Goal: Task Accomplishment & Management: Manage account settings

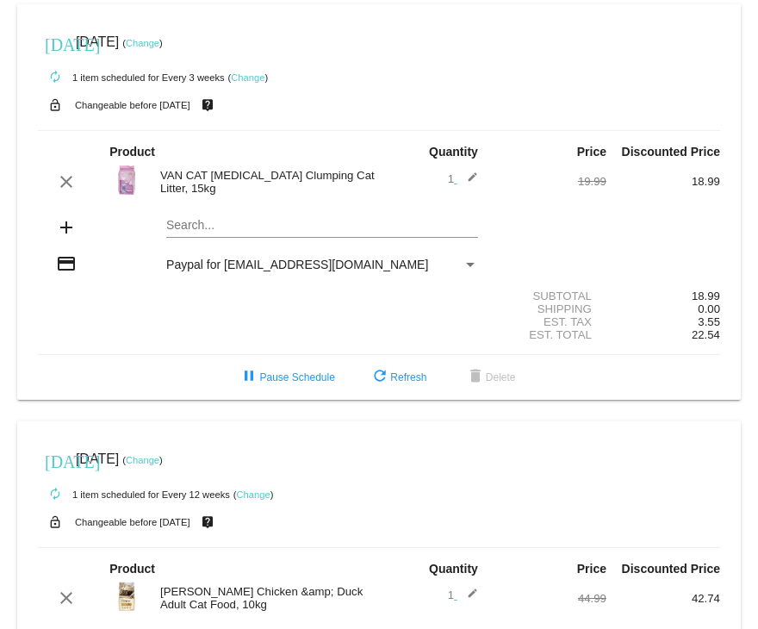
click at [159, 40] on link "Change" at bounding box center [143, 43] width 34 height 10
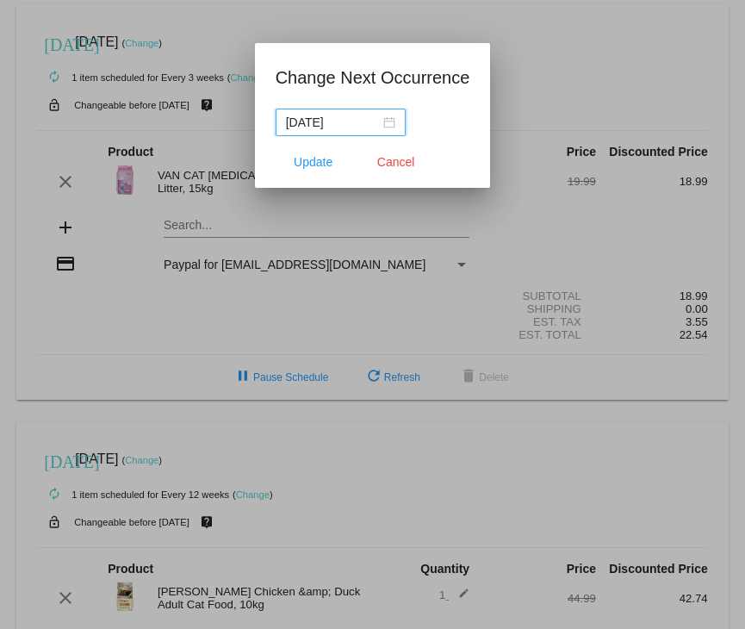
click at [393, 119] on div "[DATE]" at bounding box center [340, 122] width 109 height 19
click at [386, 122] on div "[DATE]" at bounding box center [340, 122] width 109 height 19
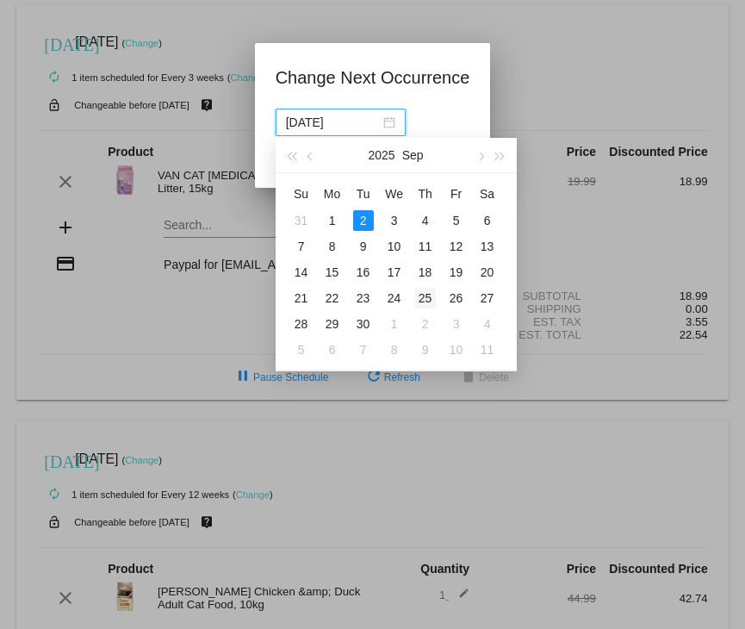
click at [427, 299] on div "25" at bounding box center [425, 298] width 21 height 21
type input "[DATE]"
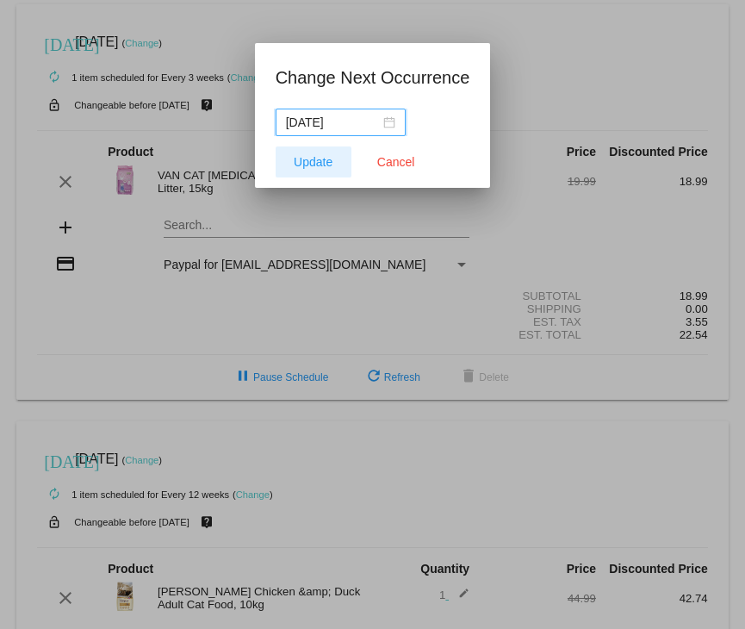
click at [310, 160] on span "Update" at bounding box center [313, 162] width 39 height 14
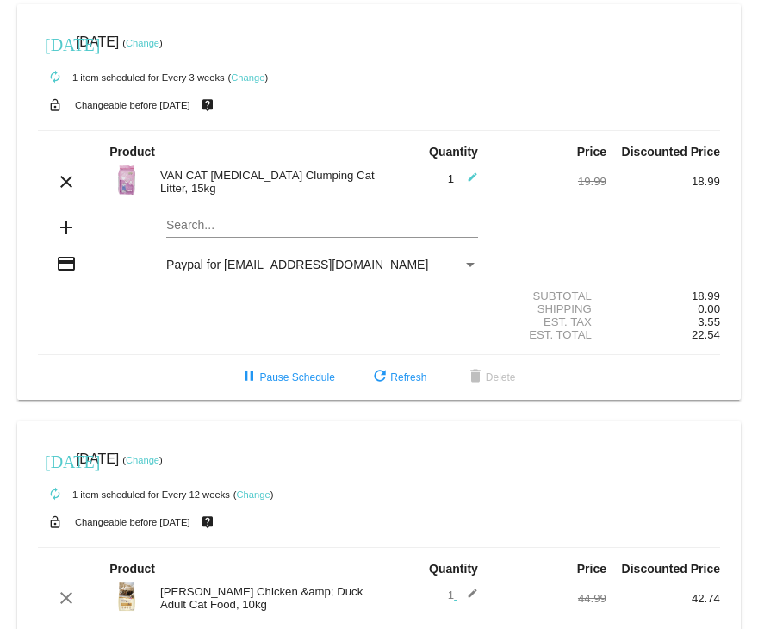
click at [252, 74] on link "Change" at bounding box center [248, 77] width 34 height 10
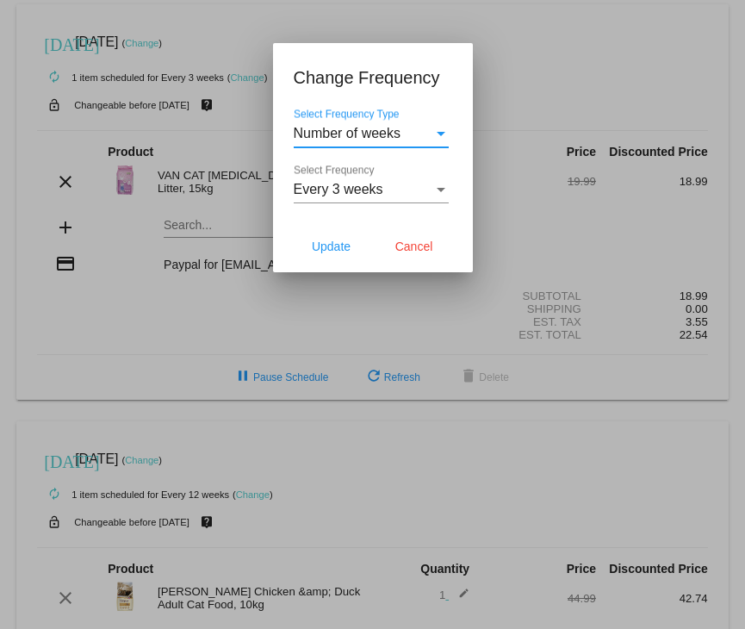
click at [438, 193] on div "Select Frequency" at bounding box center [441, 190] width 16 height 16
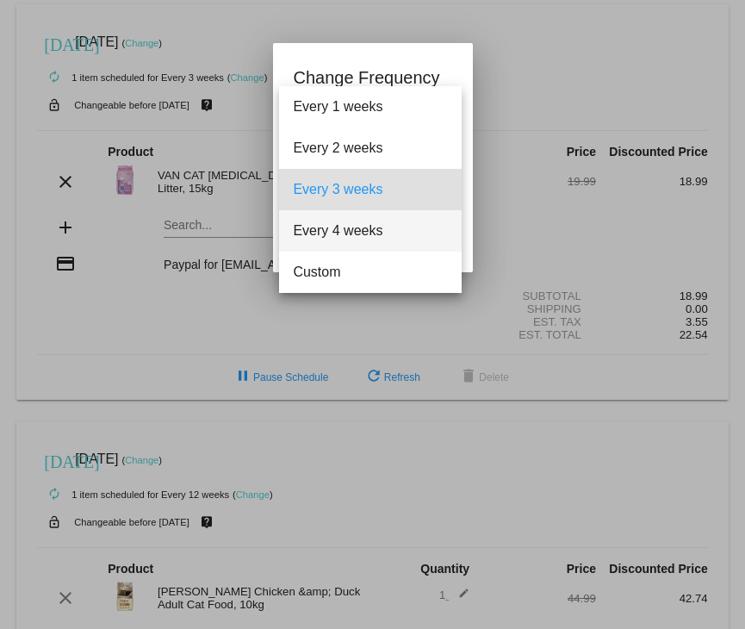
click at [351, 229] on span "Every 4 weeks" at bounding box center [370, 230] width 155 height 41
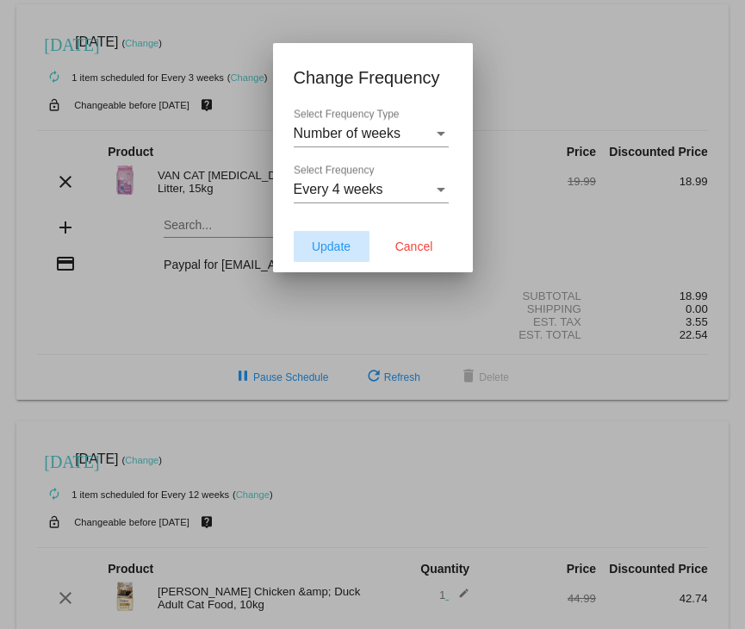
click at [333, 253] on button "Update" at bounding box center [332, 246] width 76 height 31
